Goal: Find specific page/section: Find specific page/section

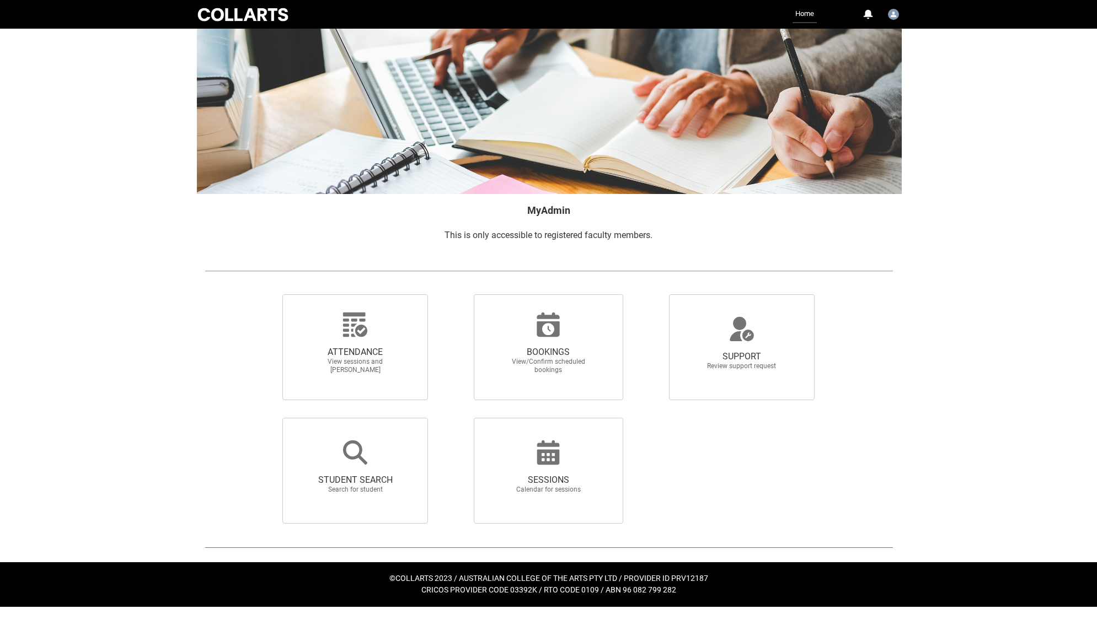
click at [660, 413] on div at bounding box center [743, 471] width 195 height 124
click at [442, 413] on div "STUDENT SEARCH Search for student" at bounding box center [352, 471] width 195 height 124
click at [666, 428] on div at bounding box center [743, 471] width 195 height 124
click at [646, 382] on div "SUPPORT Review support request" at bounding box center [743, 348] width 195 height 124
click at [674, 440] on div at bounding box center [743, 471] width 195 height 124
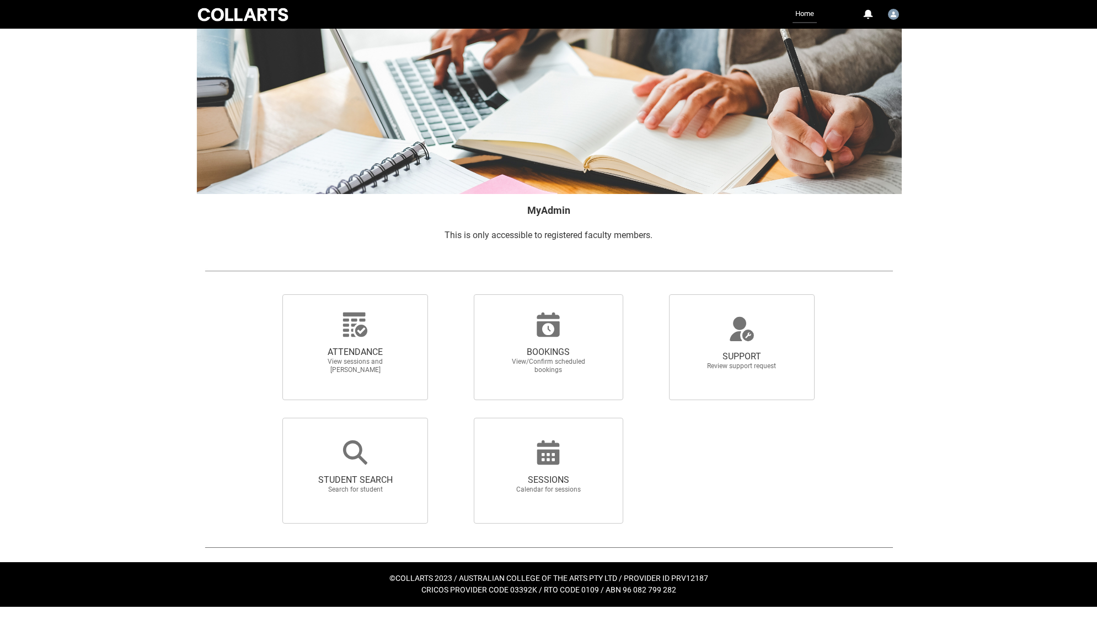
click at [651, 427] on div at bounding box center [743, 471] width 195 height 124
click at [199, 397] on div at bounding box center [549, 348] width 706 height 124
click at [229, 420] on div at bounding box center [549, 471] width 706 height 124
click at [556, 461] on icon at bounding box center [548, 453] width 23 height 24
click at [455, 418] on input "SESSIONS Calendar for sessions" at bounding box center [454, 417] width 1 height 1
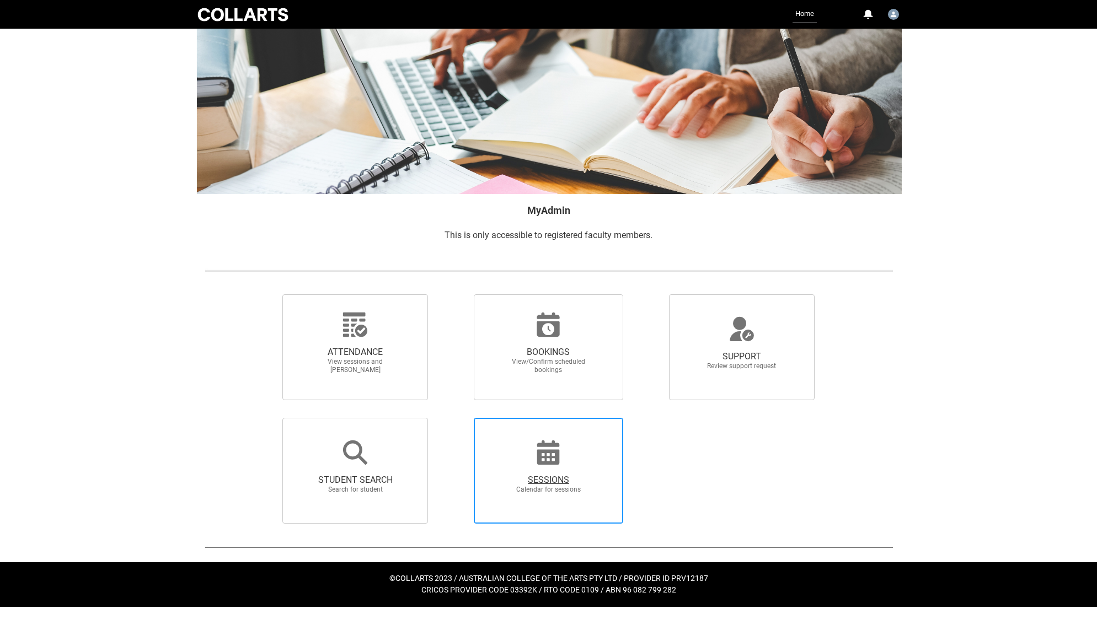
radio input "true"
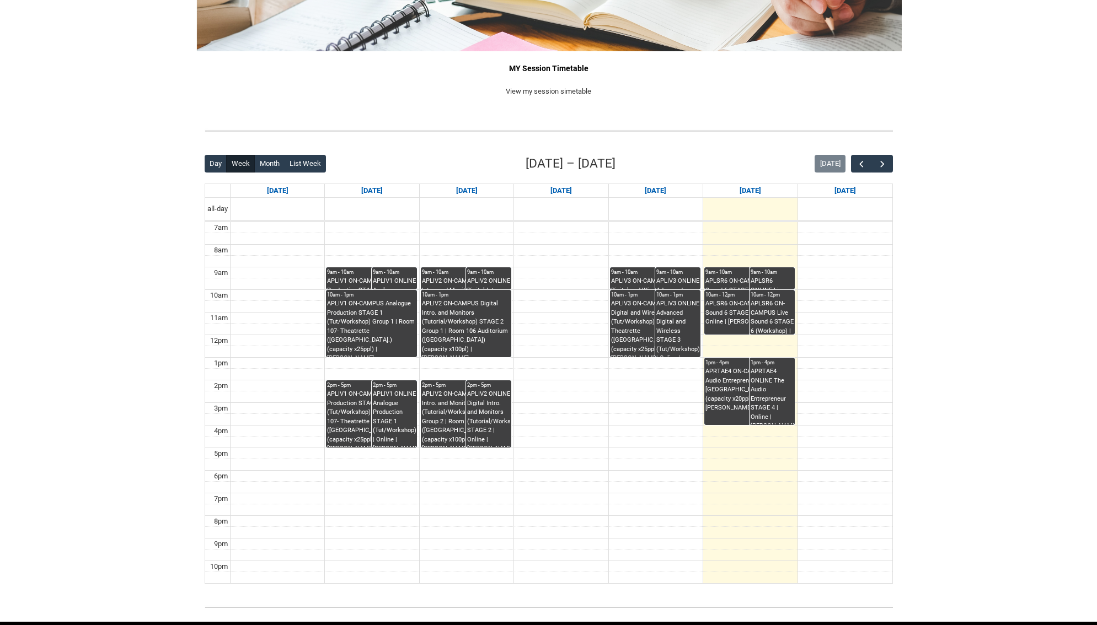
scroll to position [146, 0]
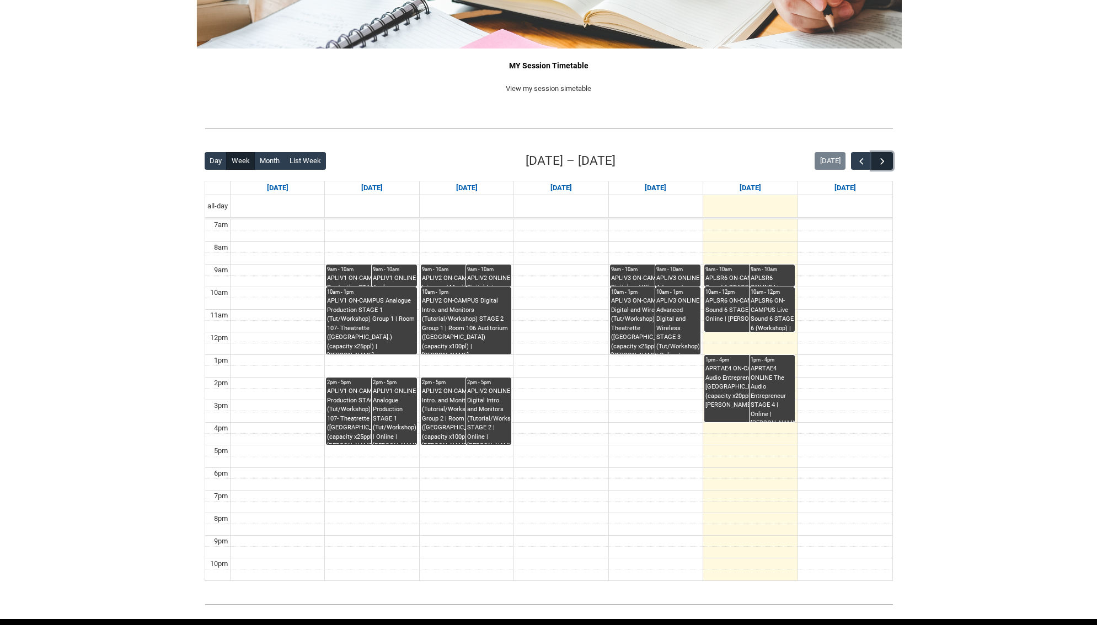
click at [882, 159] on span "button" at bounding box center [882, 161] width 11 height 11
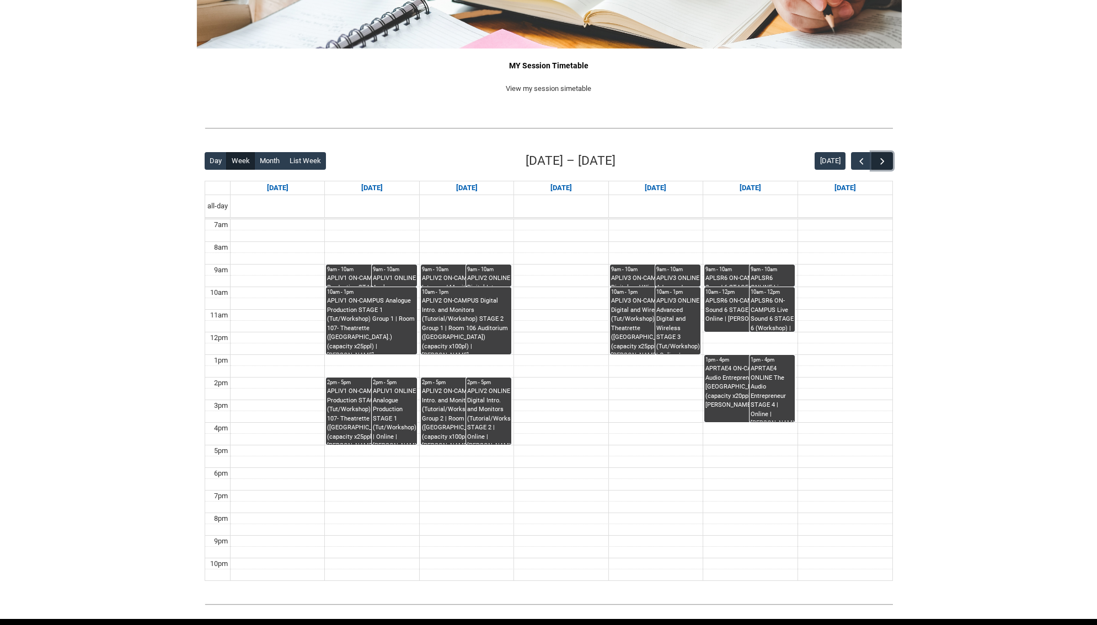
click at [882, 159] on span "button" at bounding box center [882, 161] width 11 height 11
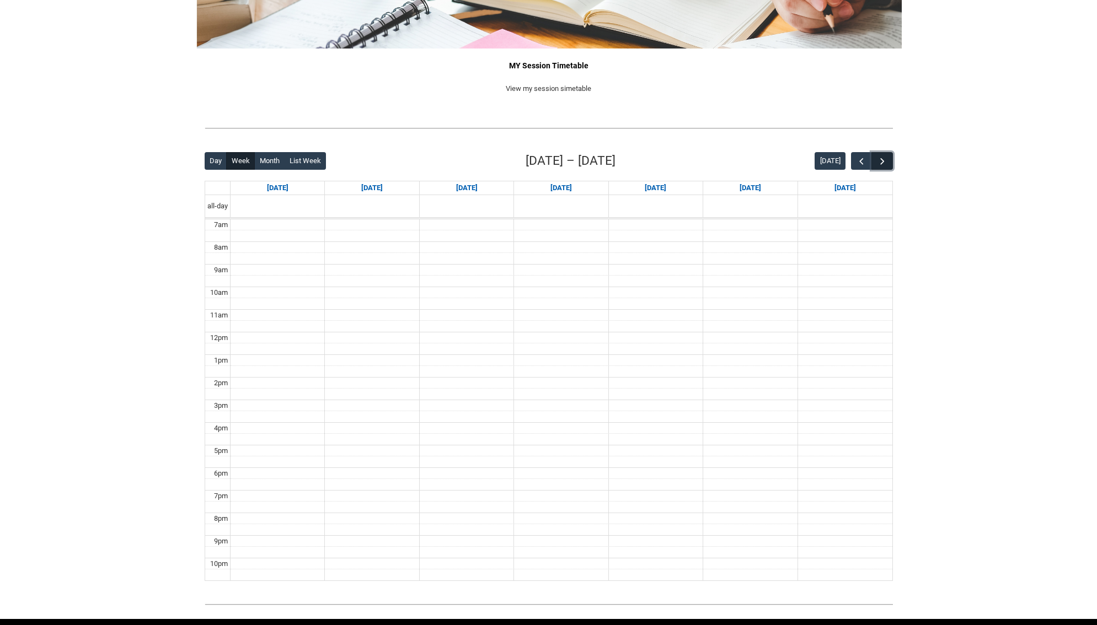
click at [882, 159] on span "button" at bounding box center [882, 161] width 11 height 11
